Goal: Transaction & Acquisition: Purchase product/service

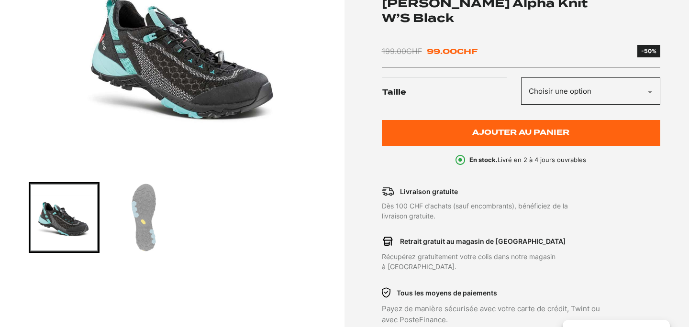
scroll to position [211, 0]
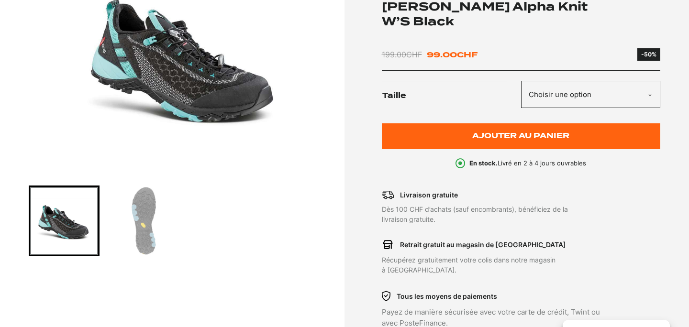
click at [562, 88] on select "Choisir une option 40.5" at bounding box center [590, 94] width 139 height 27
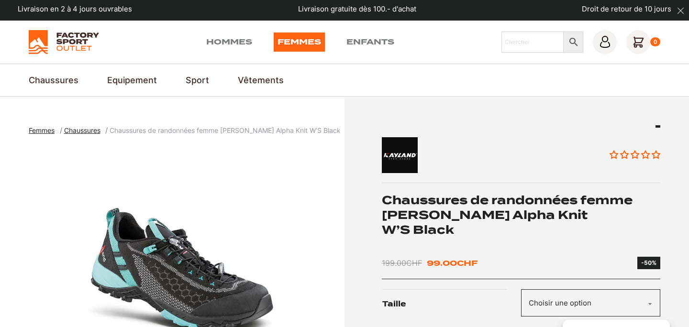
scroll to position [0, 0]
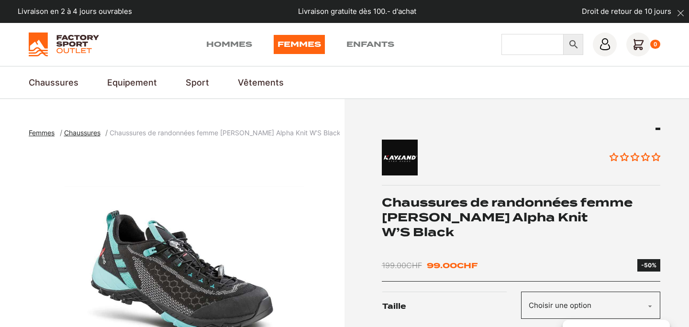
click at [541, 53] on input "Chercher" at bounding box center [533, 44] width 62 height 21
paste input "ALPHA KNIT"
type input "ALPHA KNIT"
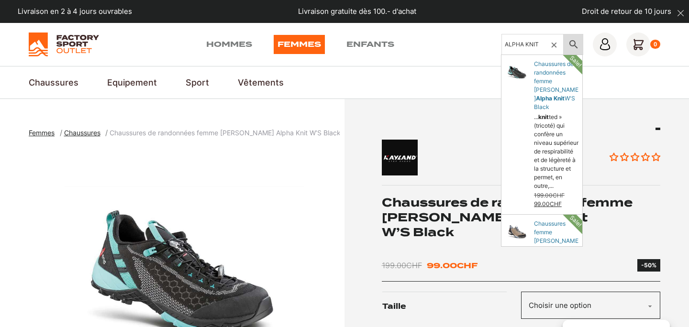
click at [573, 45] on icon at bounding box center [574, 44] width 20 height 11
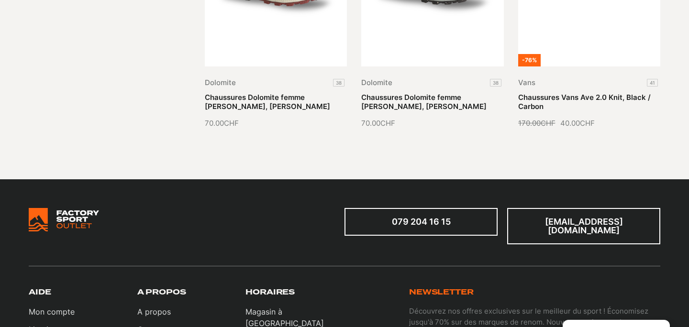
scroll to position [1171, 0]
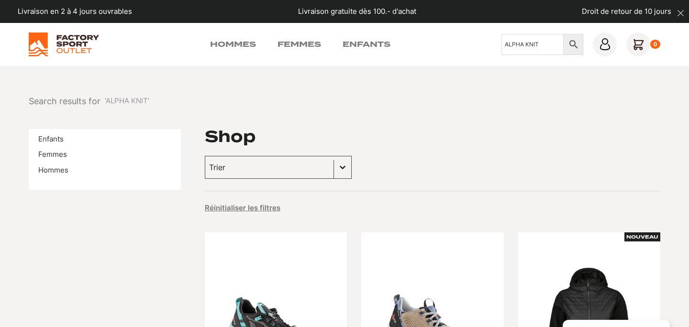
click at [65, 39] on img at bounding box center [64, 45] width 70 height 24
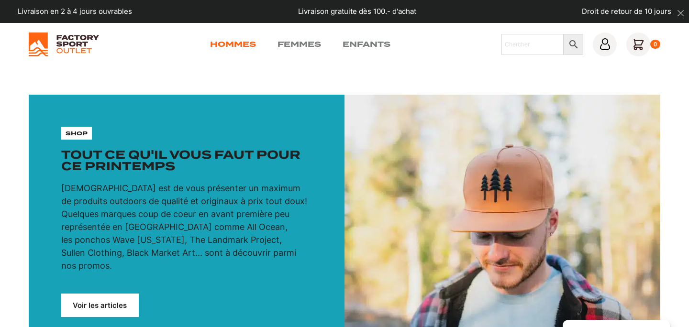
click at [239, 42] on link "Hommes" at bounding box center [233, 44] width 46 height 11
click at [253, 51] on div "Hommes Femmes Enfants Chercher × 0" at bounding box center [345, 45] width 632 height 24
click at [245, 44] on link "Hommes" at bounding box center [233, 44] width 46 height 11
click at [72, 42] on img at bounding box center [64, 45] width 70 height 24
click at [78, 34] on img at bounding box center [64, 45] width 70 height 24
